Goal: Transaction & Acquisition: Book appointment/travel/reservation

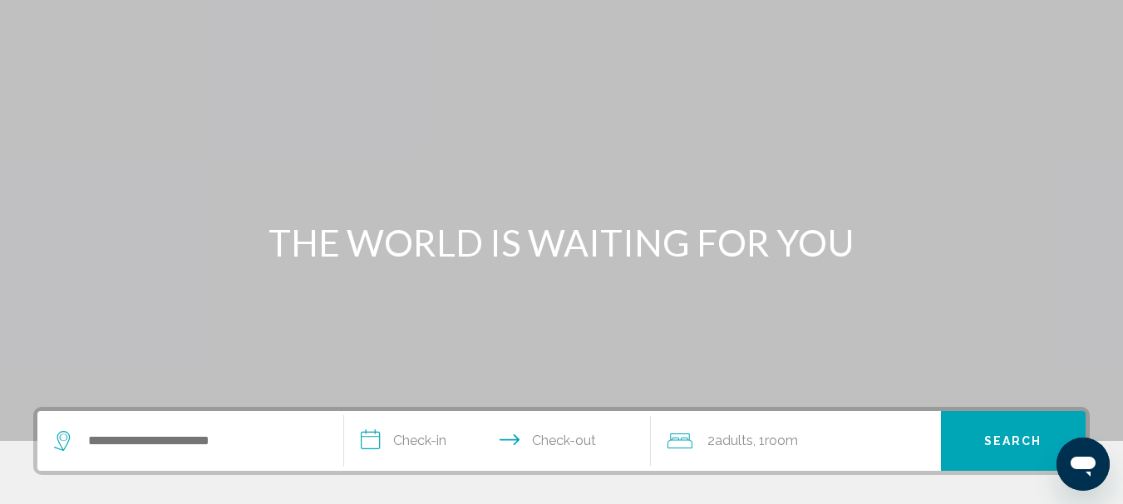
scroll to position [166, 0]
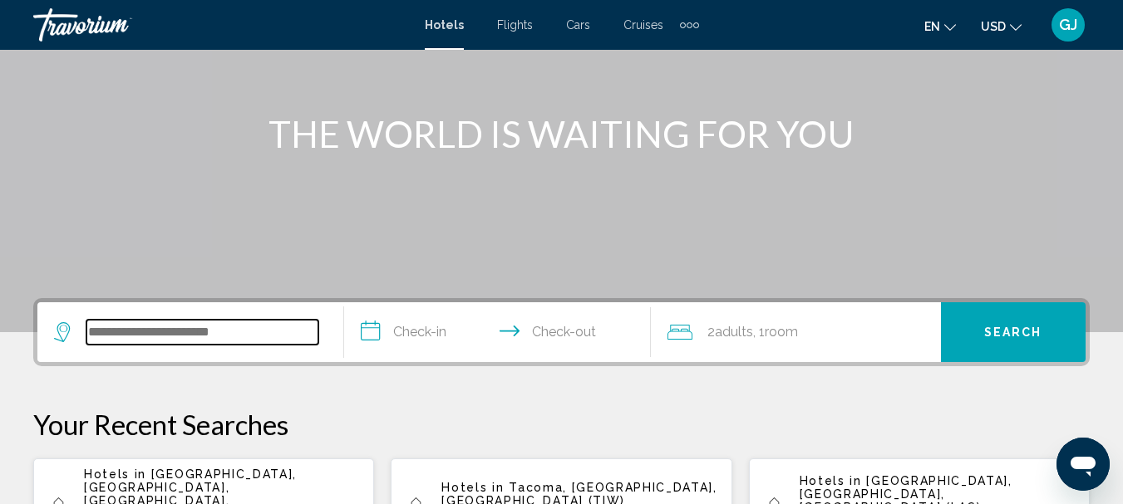
click at [94, 336] on input "Search widget" at bounding box center [202, 332] width 232 height 25
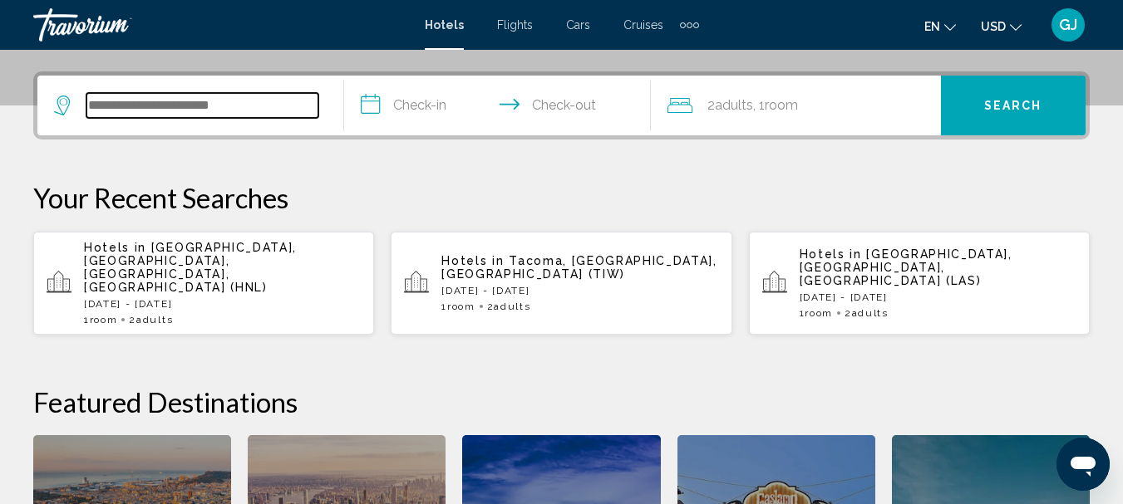
scroll to position [411, 0]
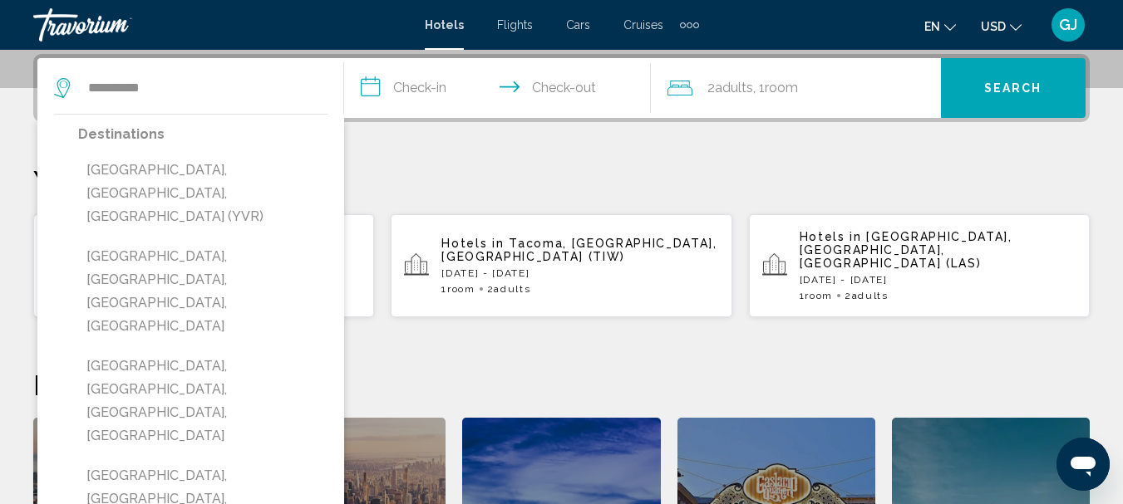
type input "**********"
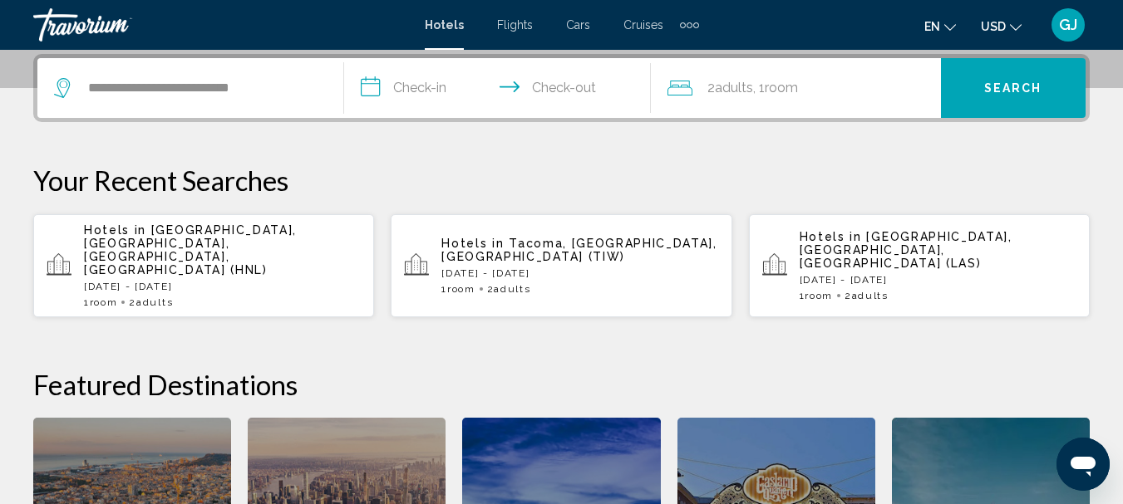
click at [393, 86] on input "**********" at bounding box center [500, 90] width 313 height 65
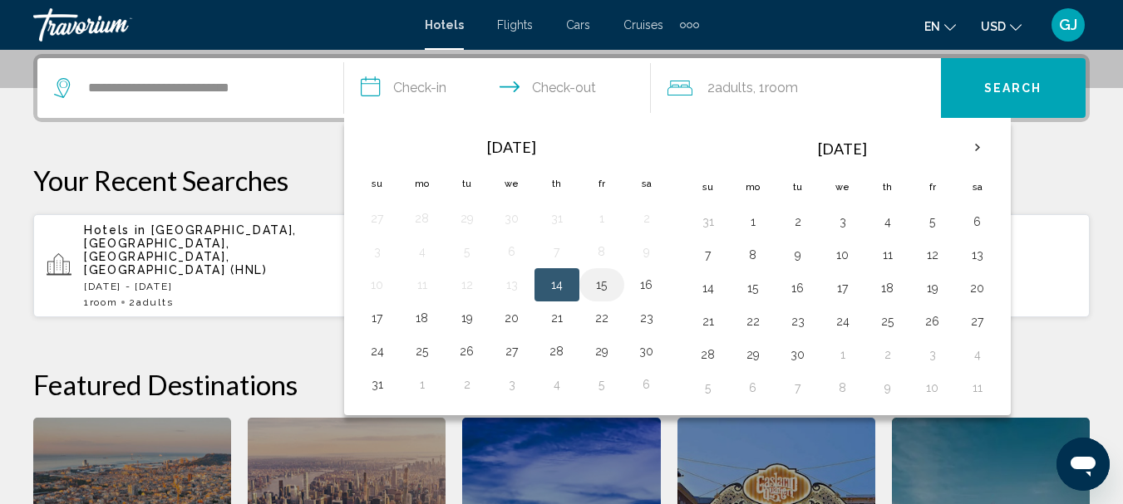
click at [608, 288] on button "15" at bounding box center [601, 284] width 27 height 23
click at [380, 316] on button "17" at bounding box center [377, 318] width 27 height 23
type input "**********"
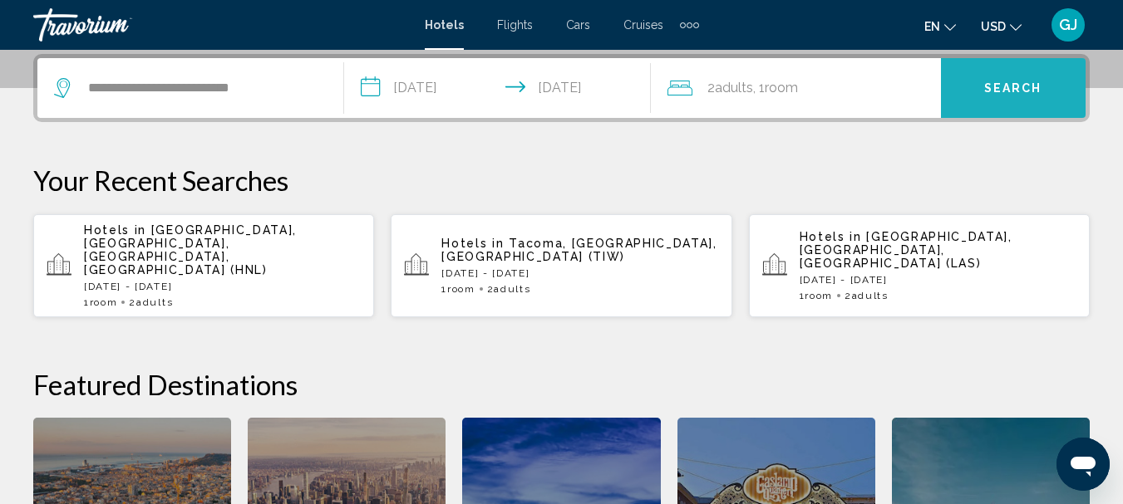
click at [986, 89] on span "Search" at bounding box center [1013, 88] width 58 height 13
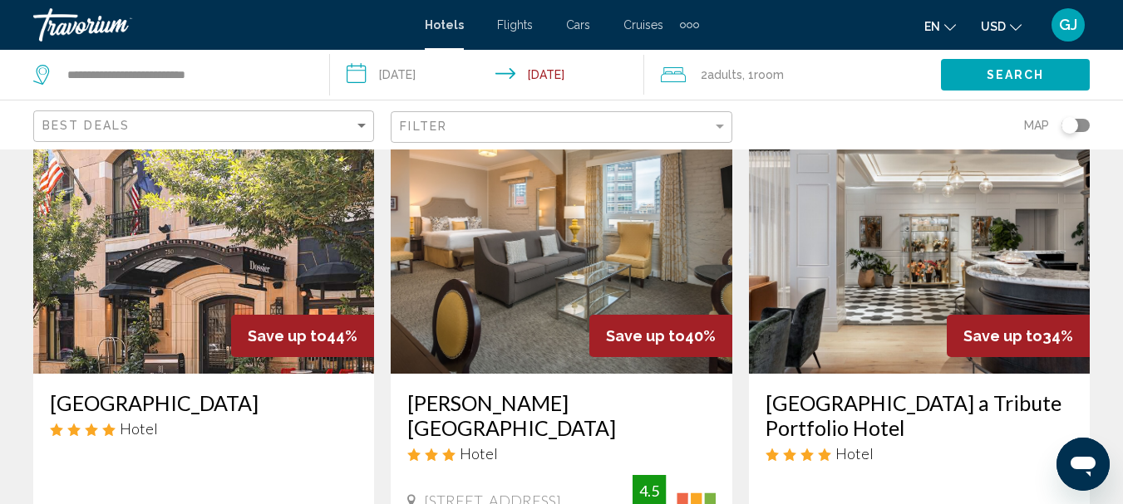
scroll to position [83, 0]
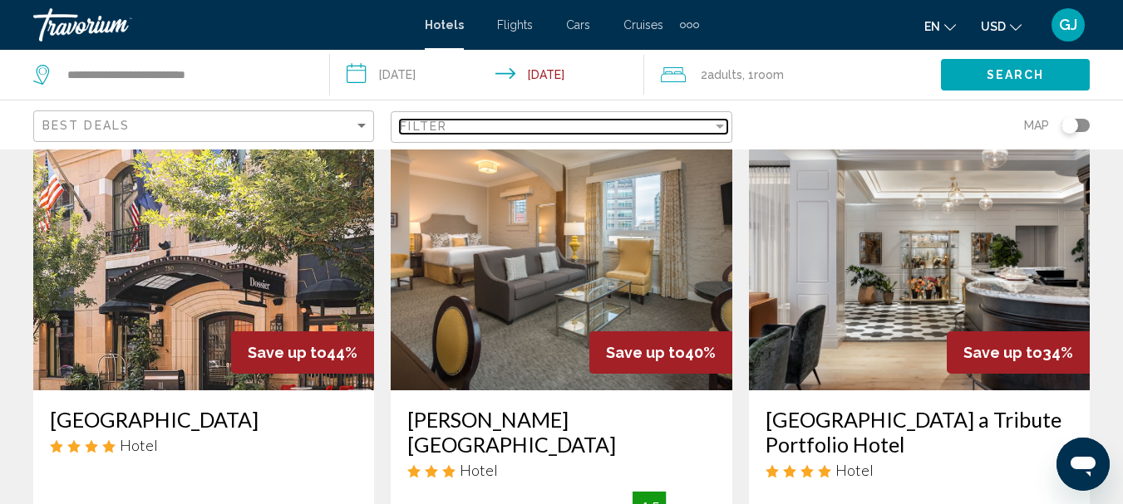
click at [722, 133] on div "Filter" at bounding box center [719, 126] width 15 height 13
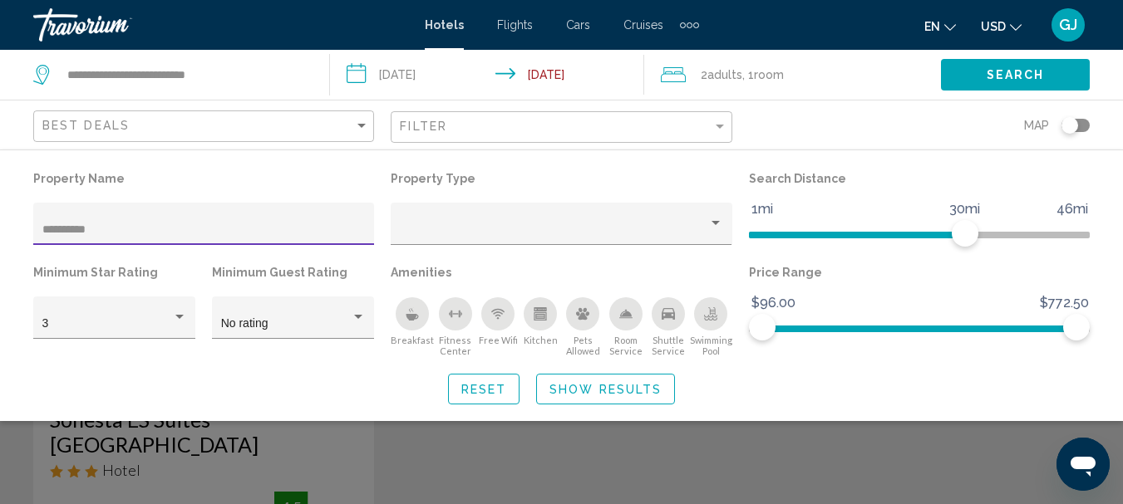
type input "**********"
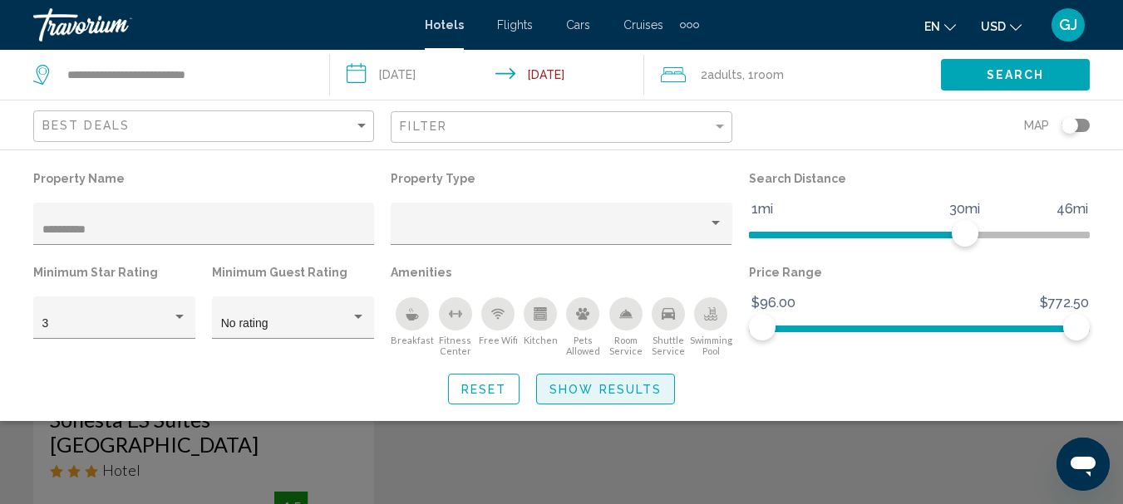
click at [621, 381] on button "Show Results" at bounding box center [605, 389] width 139 height 31
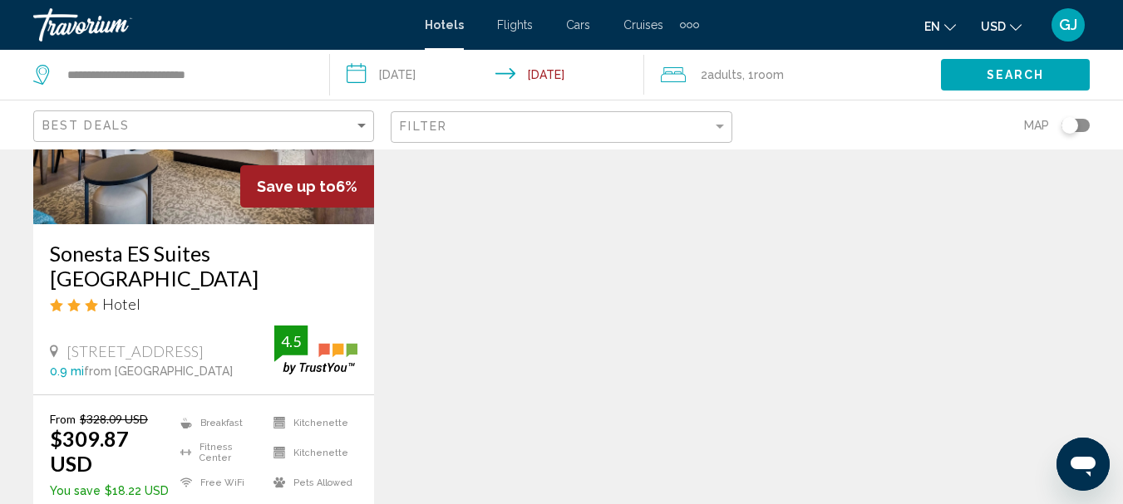
scroll to position [332, 0]
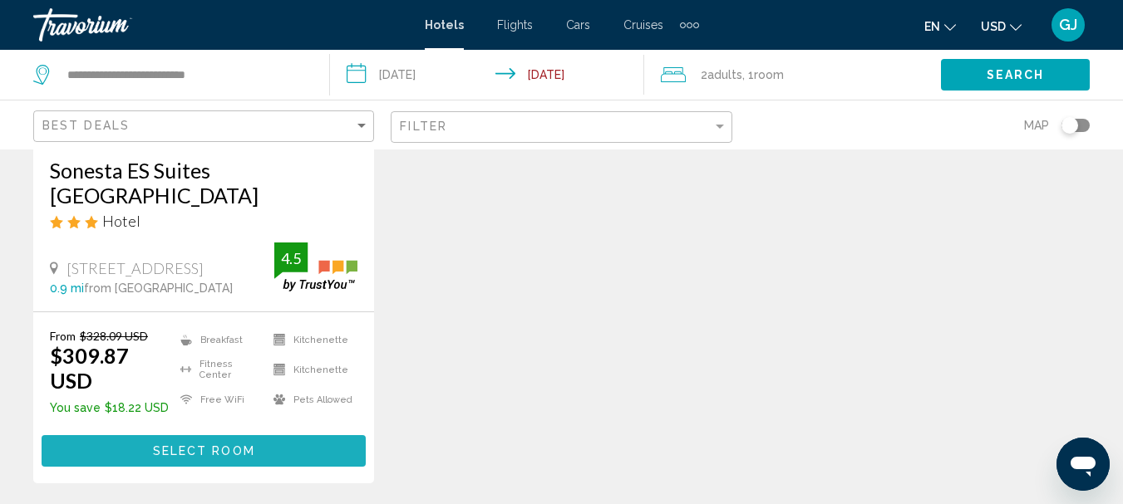
click at [226, 445] on span "Select Room" at bounding box center [204, 451] width 102 height 13
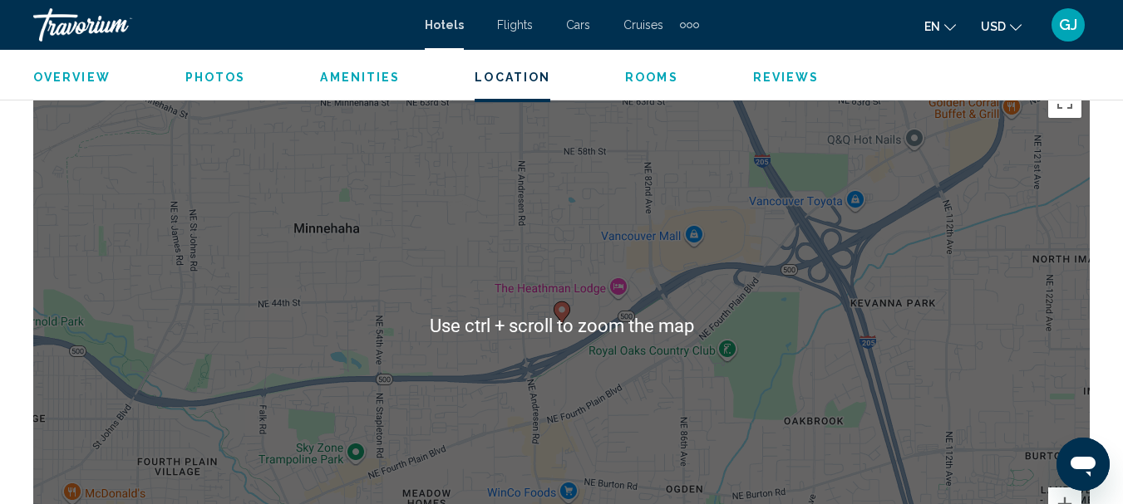
scroll to position [1854, 0]
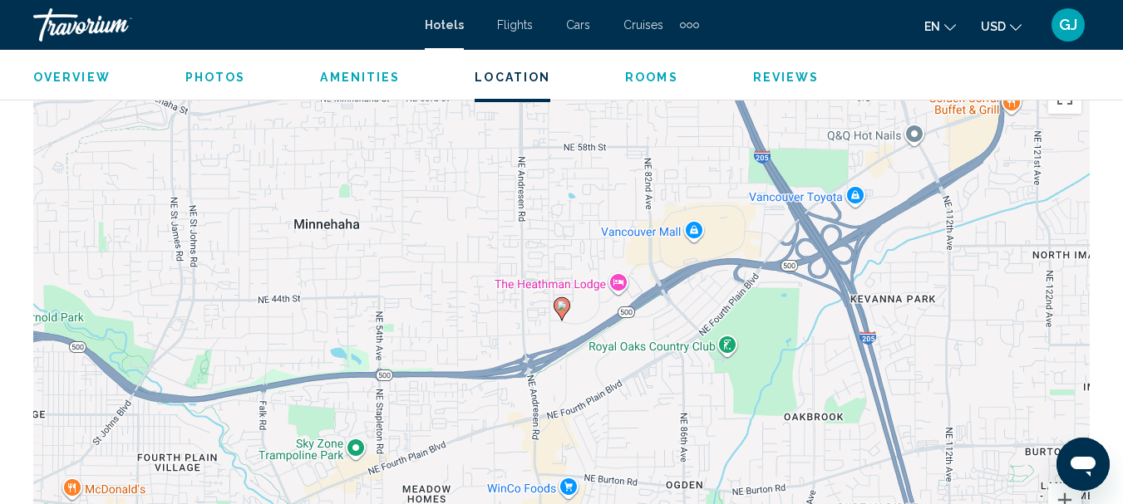
click at [966, 343] on div "To activate drag with keyboard, press Alt + Enter. Once in keyboard drag state,…" at bounding box center [561, 321] width 1056 height 499
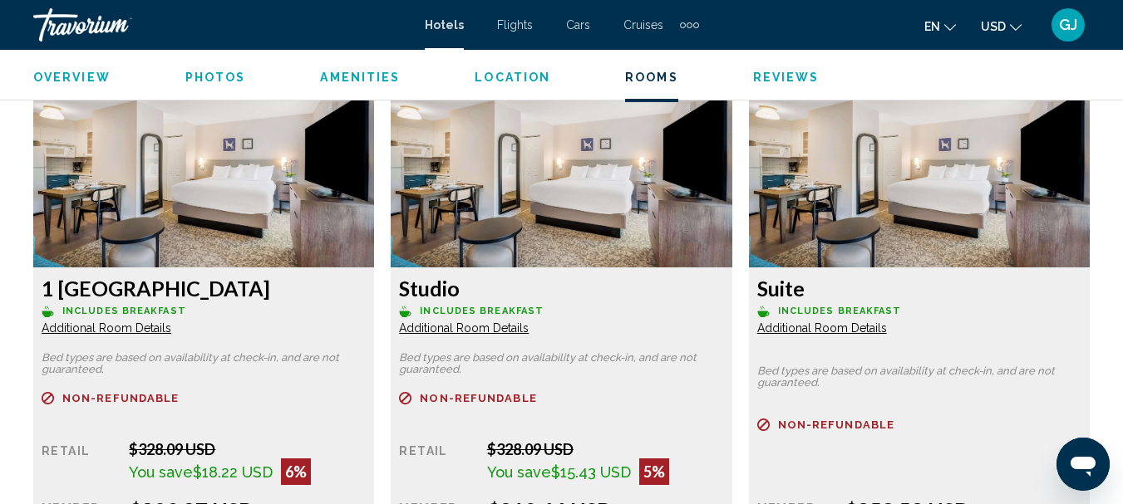
scroll to position [2602, 0]
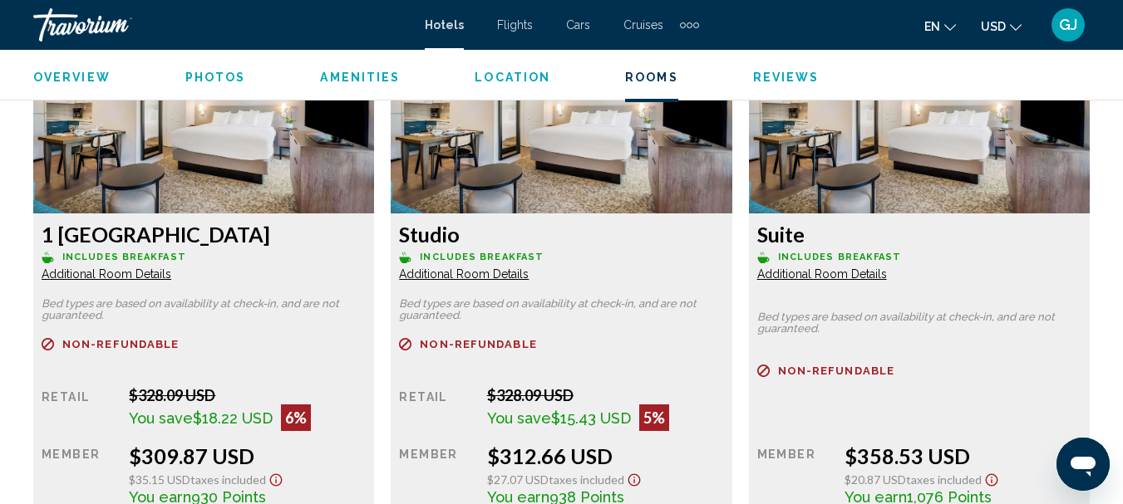
click at [171, 268] on span "Additional Room Details" at bounding box center [107, 274] width 130 height 13
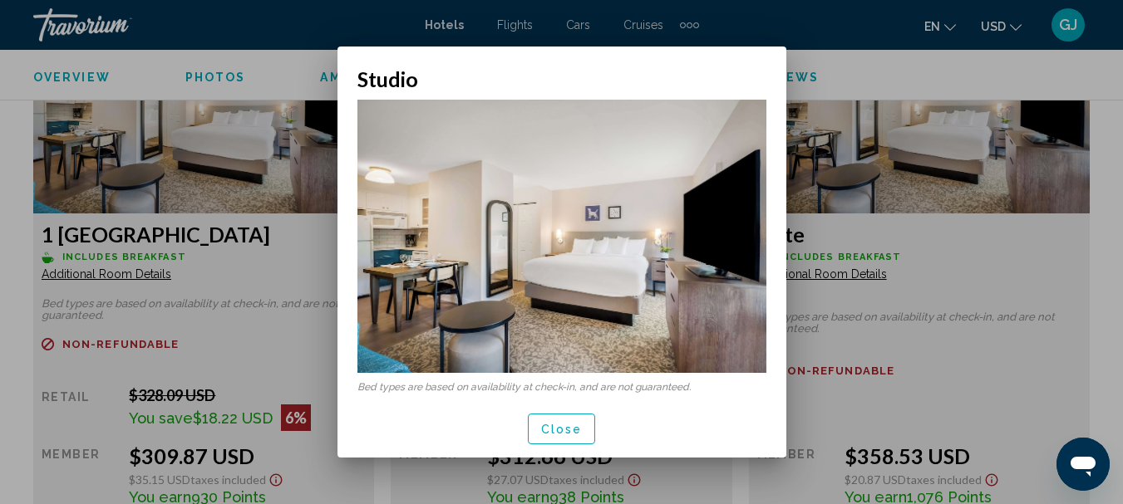
scroll to position [0, 0]
click at [573, 431] on span "Close" at bounding box center [562, 429] width 42 height 13
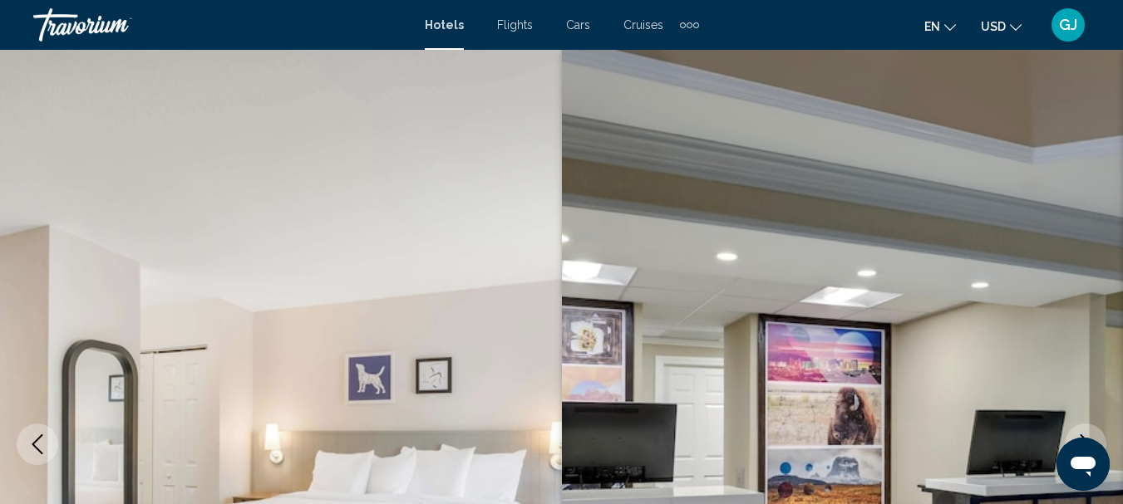
scroll to position [2602, 0]
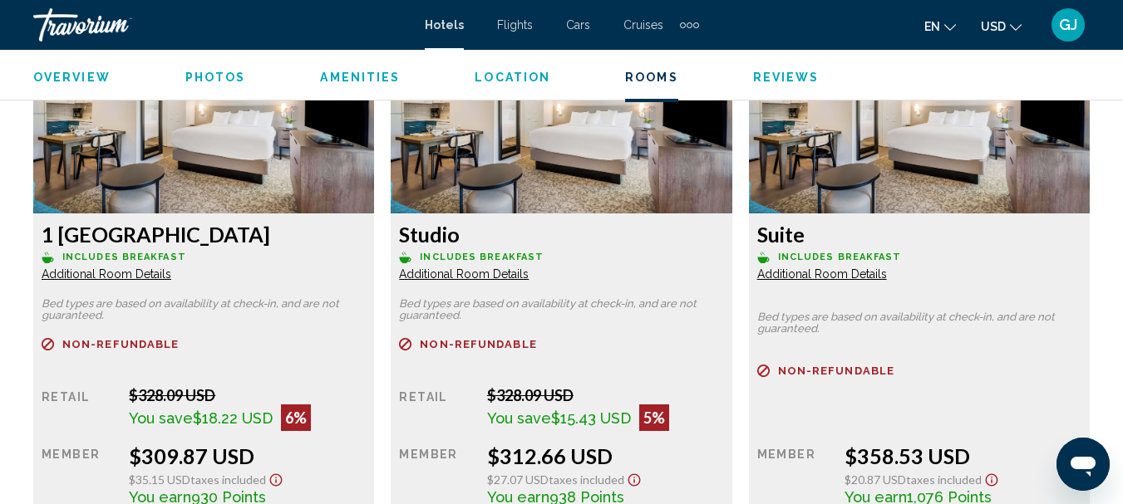
click at [171, 268] on span "Additional Room Details" at bounding box center [107, 274] width 130 height 13
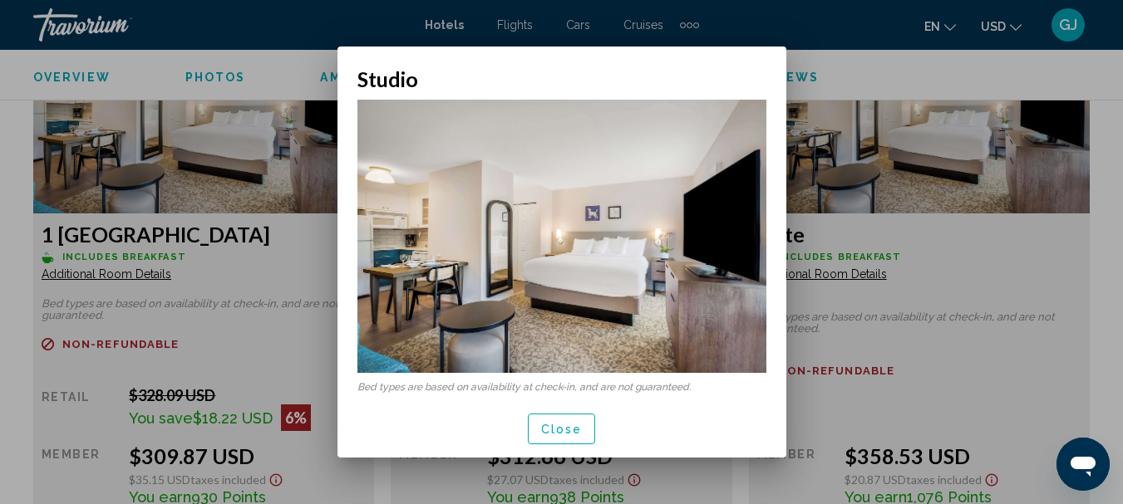
scroll to position [0, 0]
click at [558, 434] on span "Close" at bounding box center [562, 429] width 42 height 13
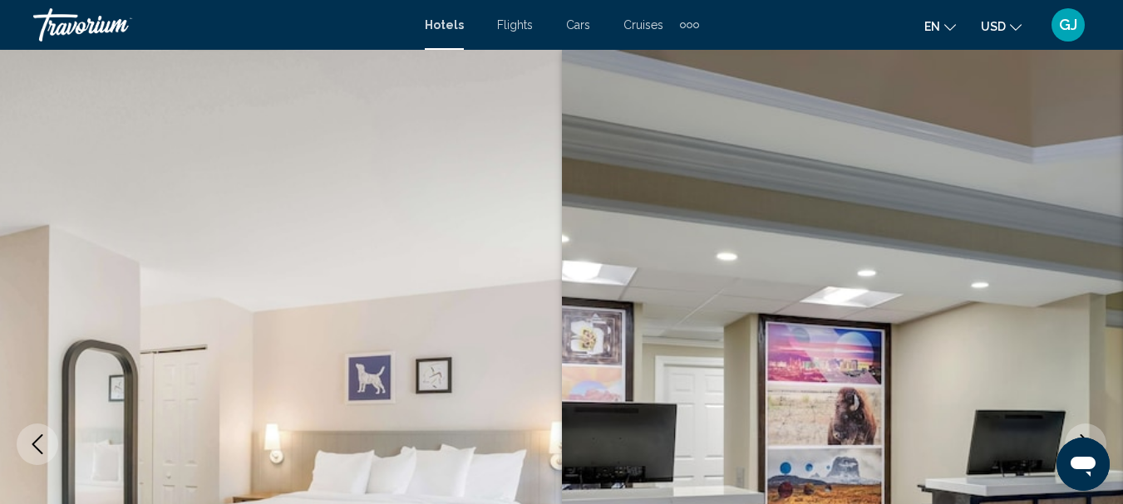
scroll to position [2602, 0]
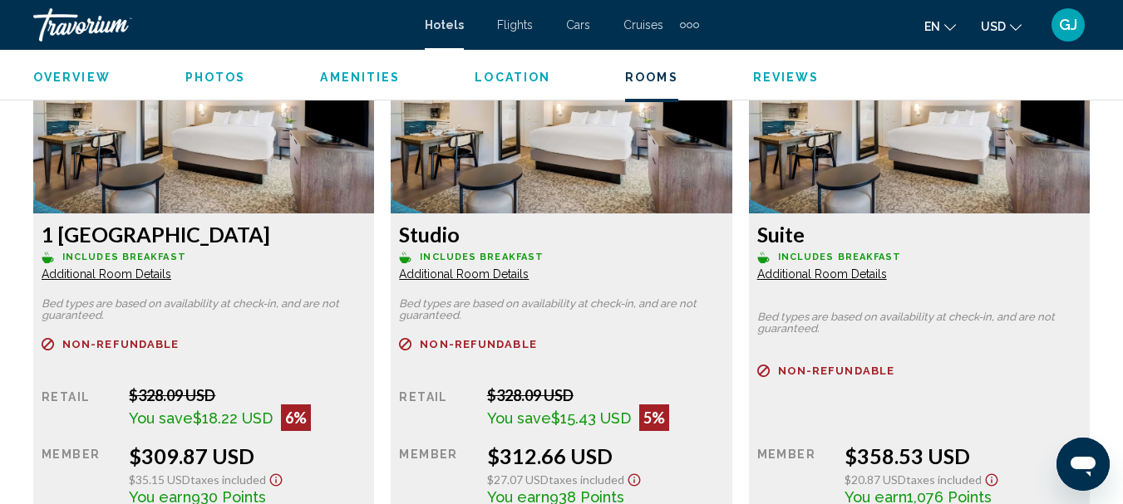
click at [171, 268] on span "Additional Room Details" at bounding box center [107, 274] width 130 height 13
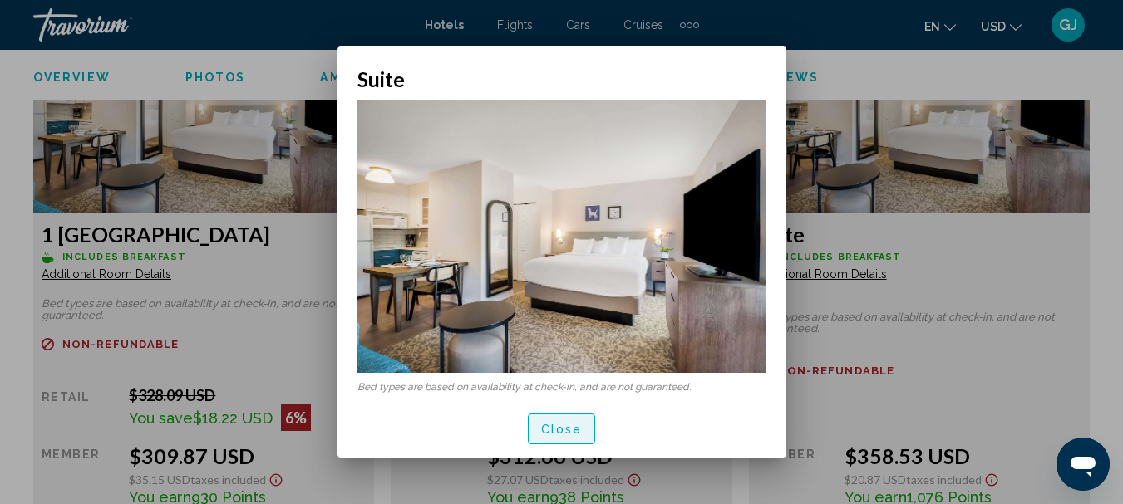
click at [563, 436] on button "Close" at bounding box center [562, 429] width 68 height 31
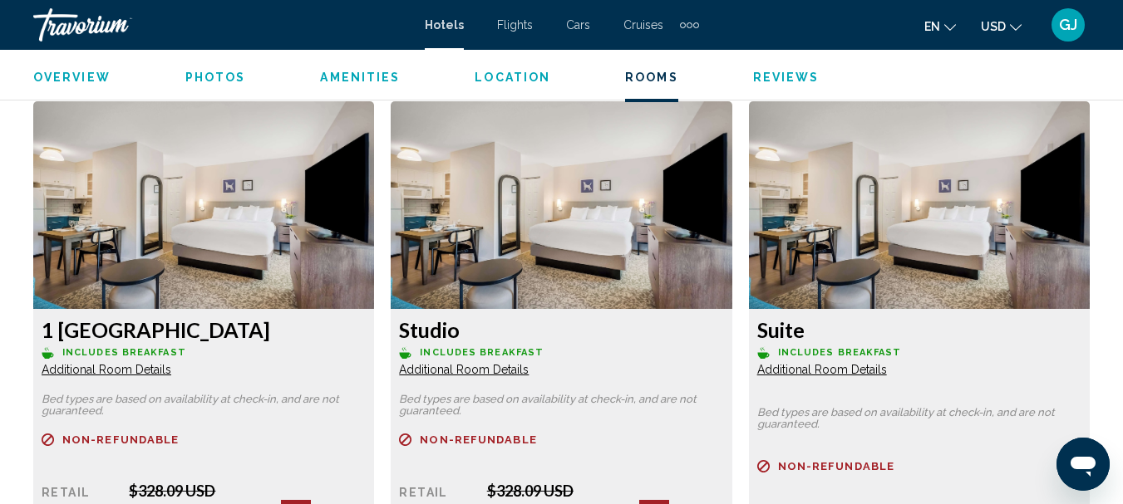
scroll to position [2519, 0]
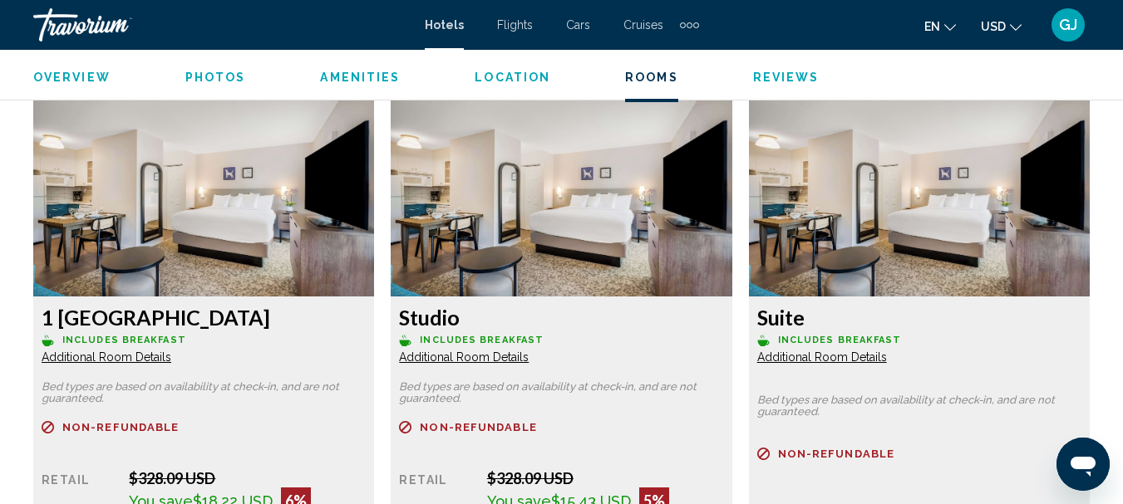
click at [118, 351] on span "Additional Room Details" at bounding box center [107, 357] width 130 height 13
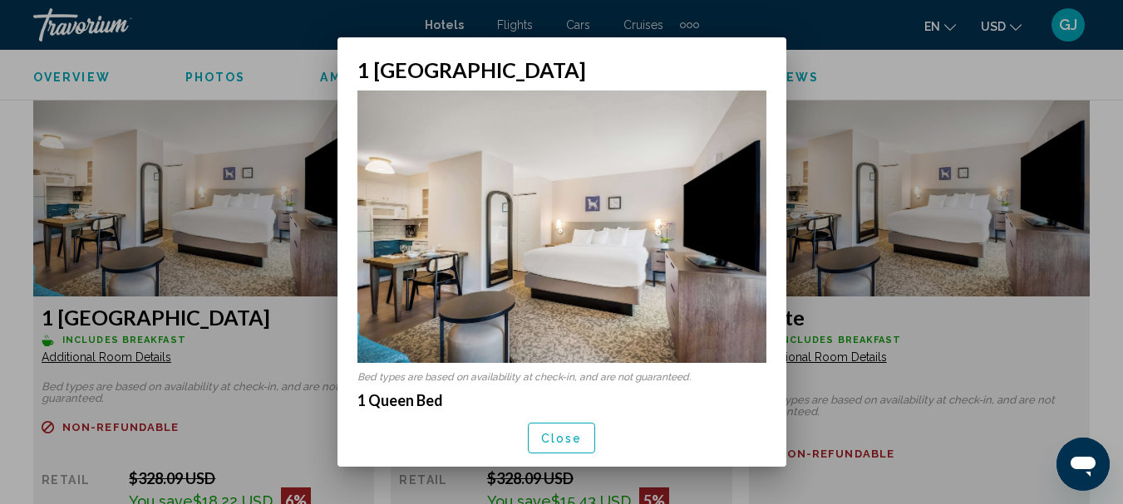
scroll to position [0, 0]
click at [557, 437] on span "Close" at bounding box center [562, 438] width 42 height 13
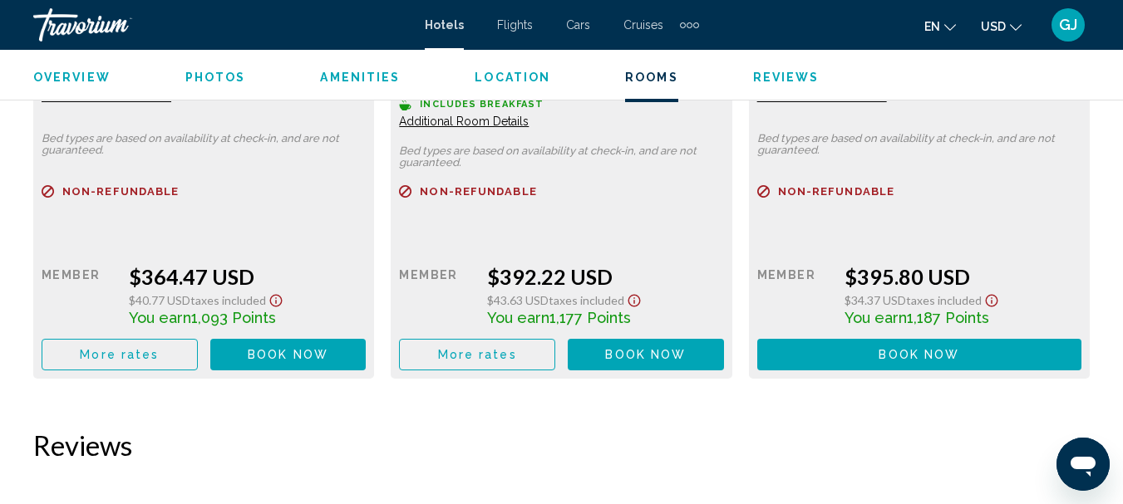
scroll to position [3350, 0]
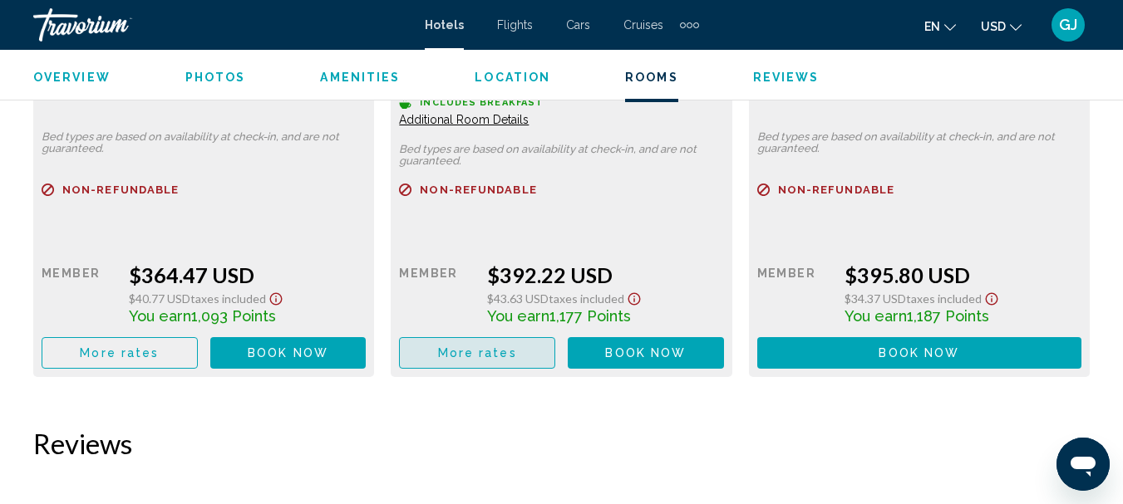
click at [513, 347] on span "More rates" at bounding box center [477, 353] width 79 height 13
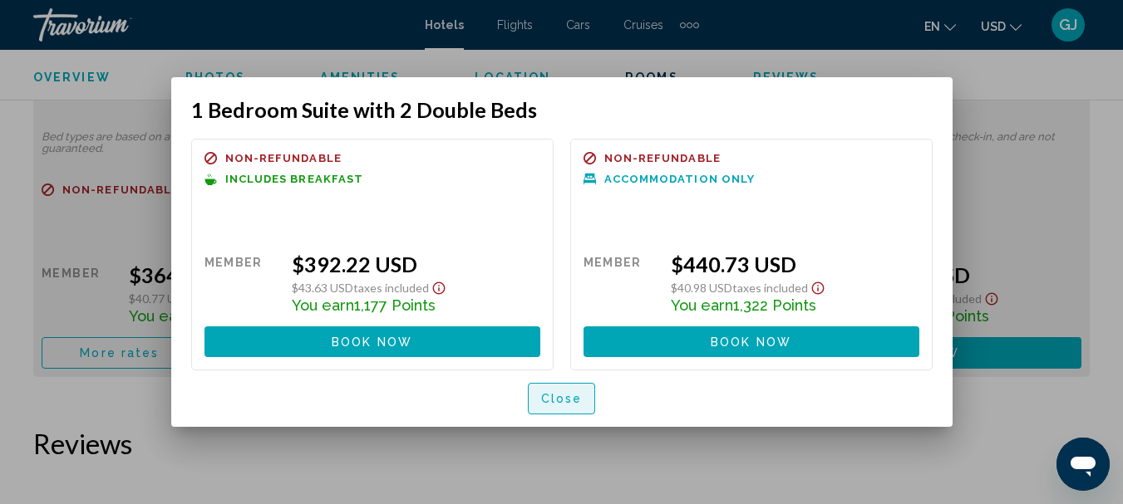
click at [563, 400] on span "Close" at bounding box center [562, 399] width 42 height 13
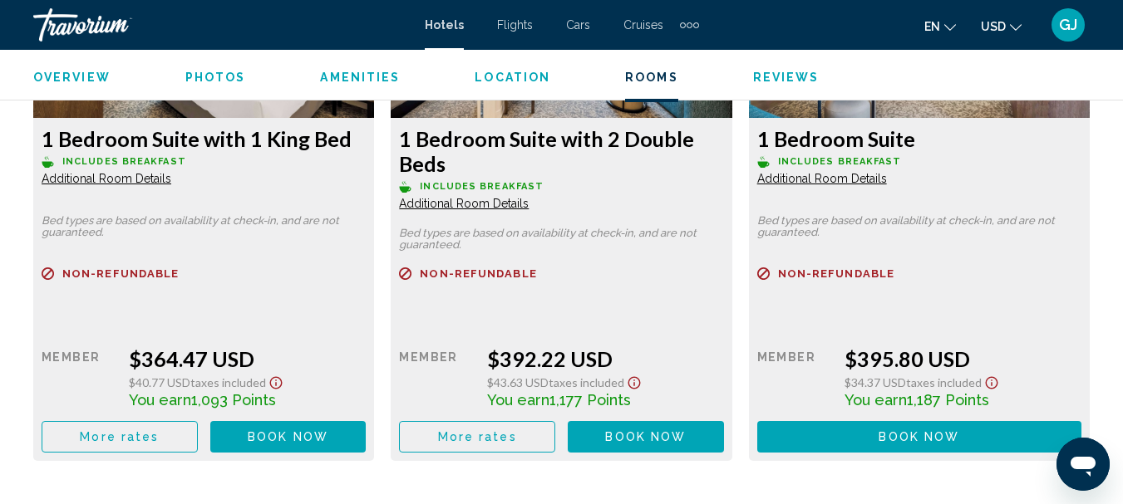
scroll to position [3184, 0]
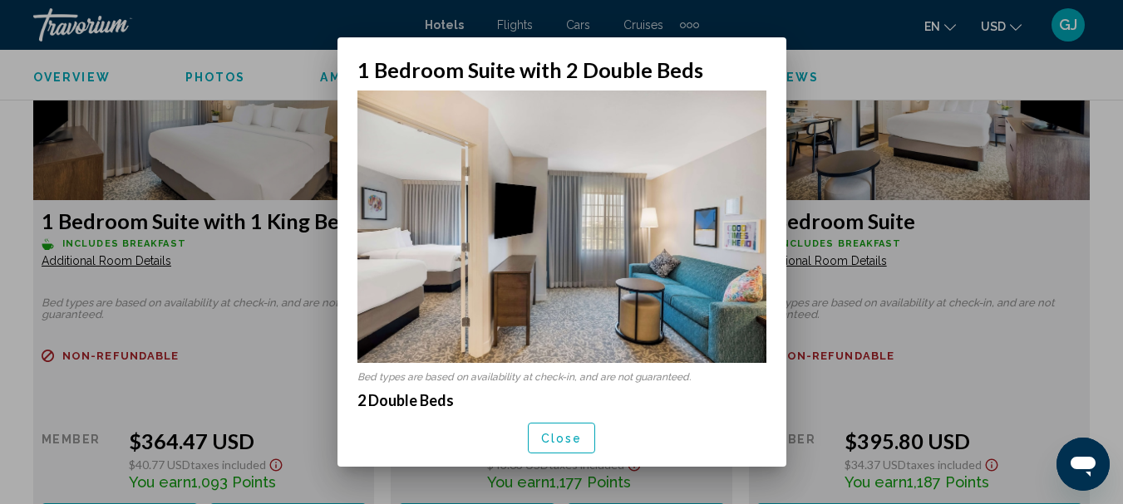
scroll to position [0, 0]
click at [558, 441] on span "Close" at bounding box center [562, 438] width 42 height 13
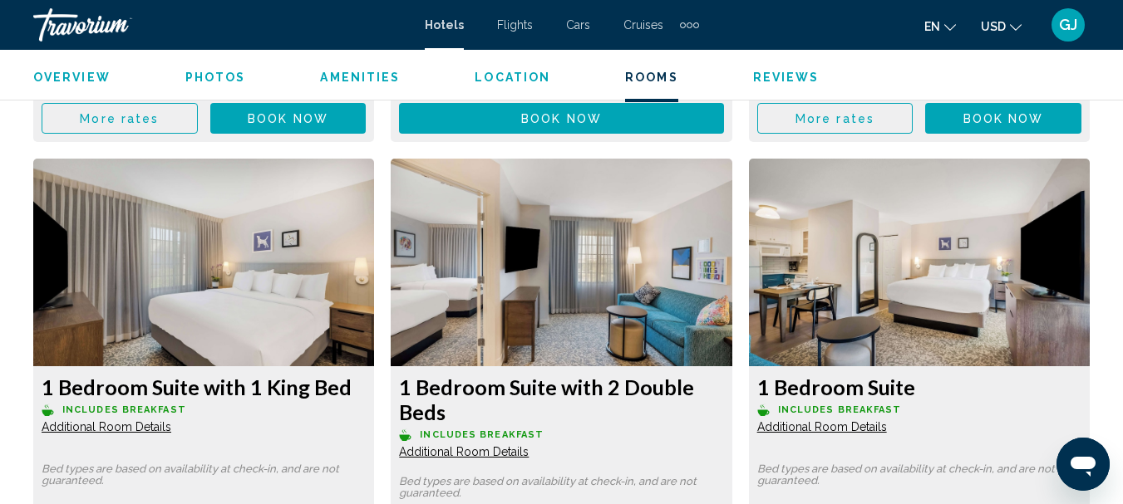
scroll to position [3101, 0]
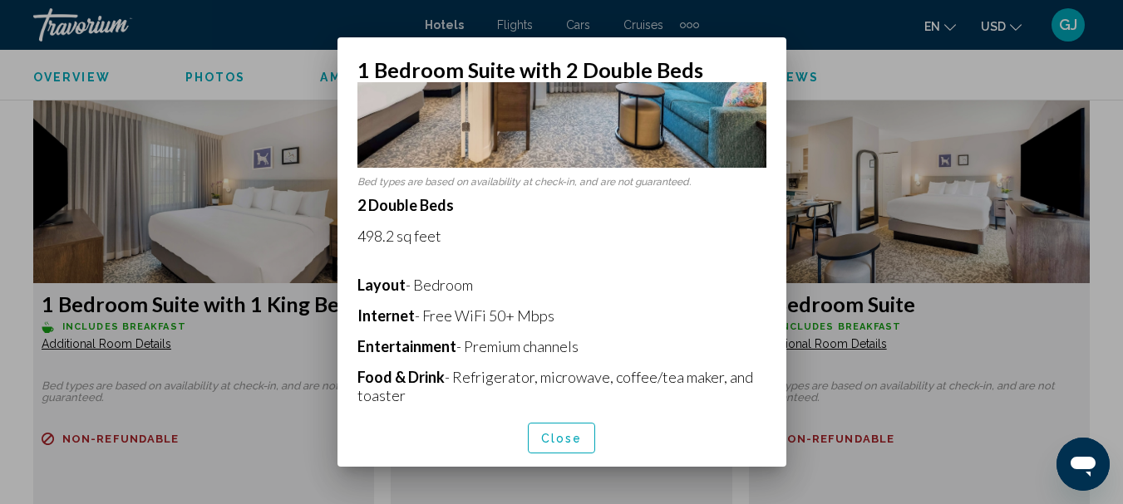
scroll to position [166, 0]
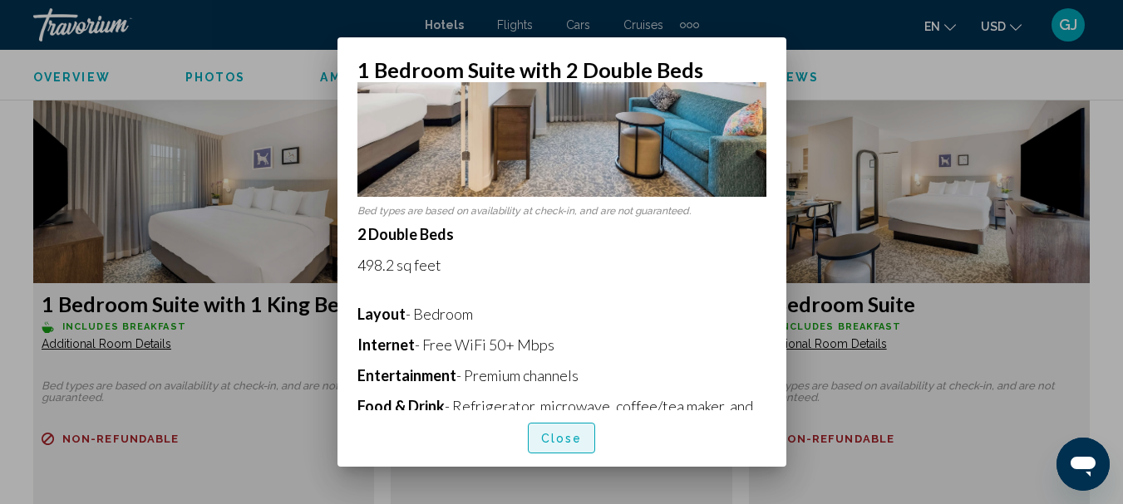
click at [573, 440] on span "Close" at bounding box center [562, 438] width 42 height 13
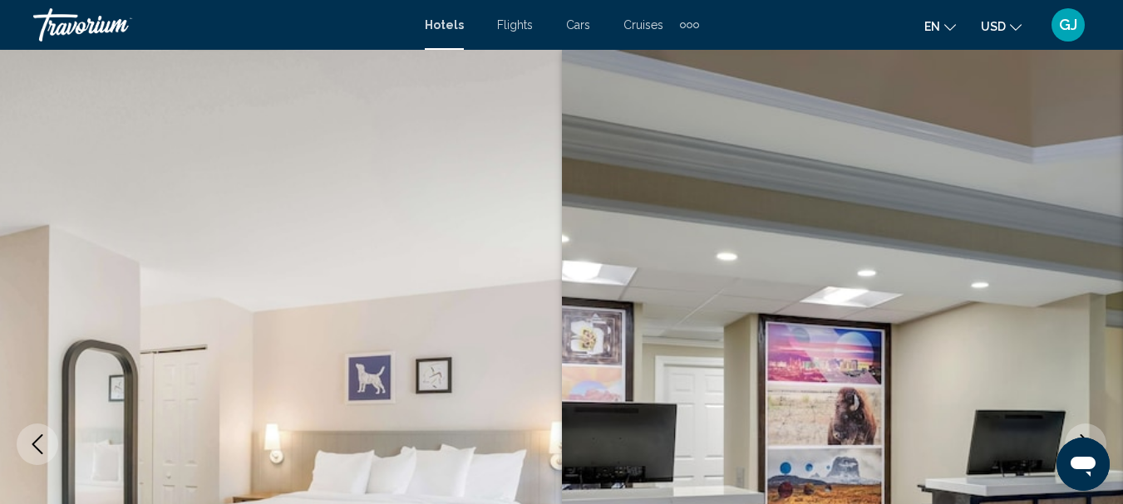
scroll to position [3101, 0]
